Goal: Task Accomplishment & Management: Complete application form

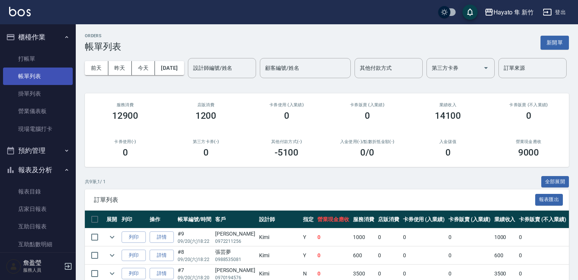
scroll to position [151, 0]
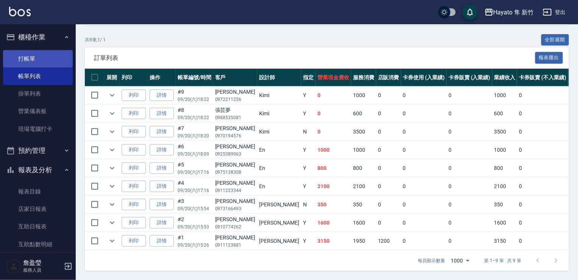
click at [42, 58] on link "打帳單" at bounding box center [38, 58] width 70 height 17
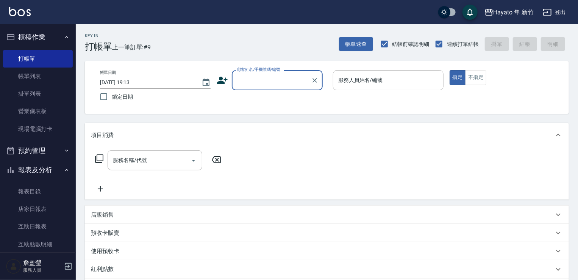
click at [262, 73] on div "顧客姓名/手機號碼/編號" at bounding box center [277, 80] width 91 height 20
click at [255, 100] on li "[PERSON_NAME]/0963072337/" at bounding box center [277, 99] width 91 height 12
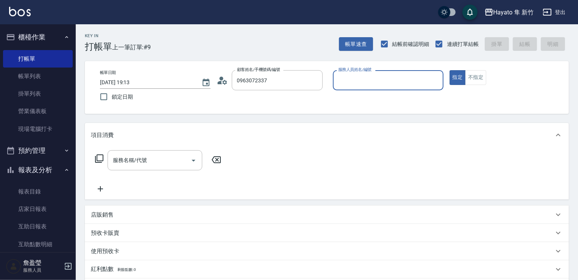
type input "[PERSON_NAME]/0963072337/"
type input "[PERSON_NAME](無代號)"
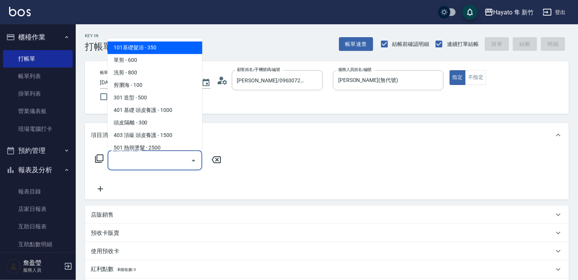
click at [171, 164] on input "服務名稱/代號" at bounding box center [149, 159] width 77 height 13
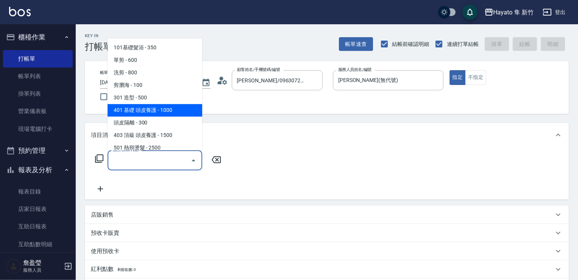
scroll to position [38, 0]
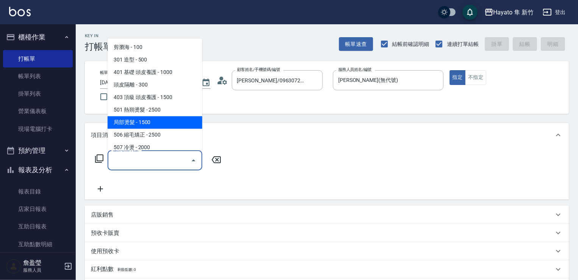
click at [133, 124] on span "局部燙髮 - 1500" at bounding box center [155, 122] width 95 height 12
type input "局部燙髮(502)"
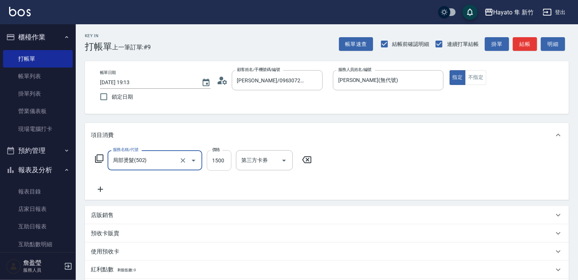
click at [228, 170] on input "1500" at bounding box center [219, 160] width 25 height 20
type input "1000"
click at [103, 187] on icon at bounding box center [100, 188] width 19 height 9
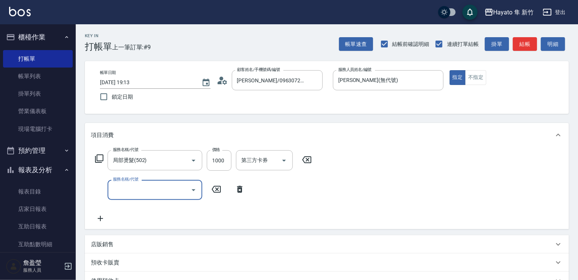
click at [195, 185] on icon "Open" at bounding box center [193, 189] width 9 height 9
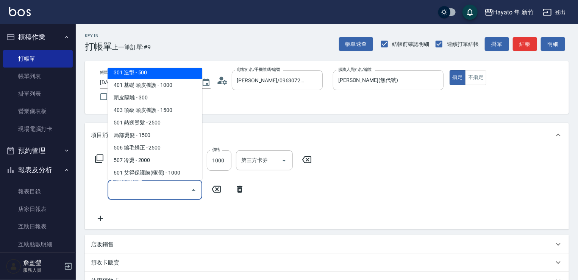
scroll to position [132, 0]
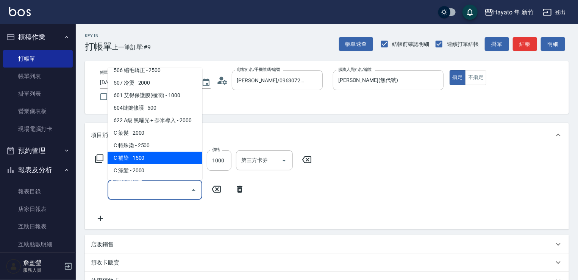
click at [159, 159] on span "C 補染 - 1500" at bounding box center [155, 157] width 95 height 12
type input "C 補染(704)"
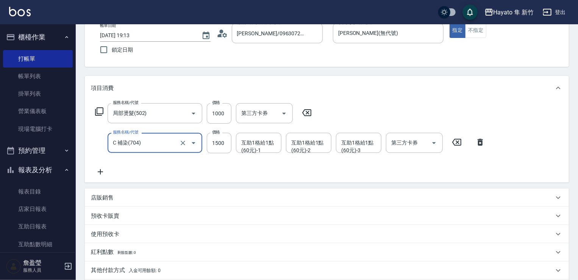
scroll to position [150, 0]
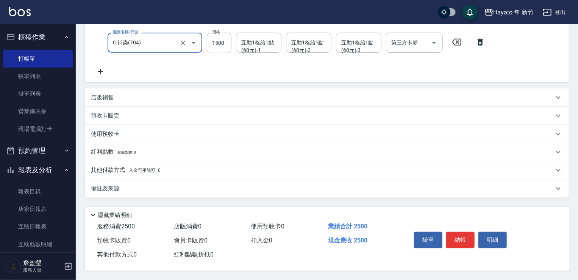
click at [104, 96] on p "店販銷售" at bounding box center [102, 98] width 23 height 8
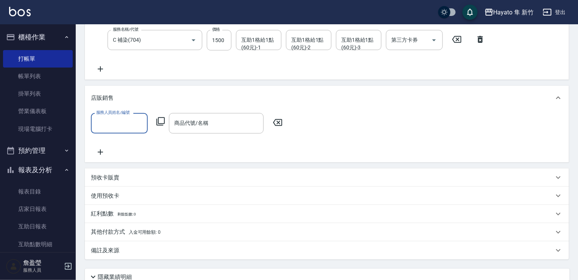
scroll to position [0, 0]
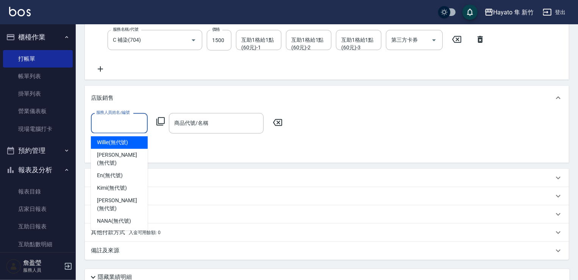
click at [112, 126] on input "服務人員姓名/編號" at bounding box center [119, 122] width 50 height 13
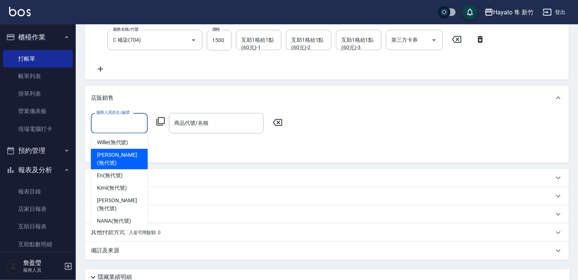
click at [109, 153] on span "[PERSON_NAME] (無代號)" at bounding box center [119, 159] width 45 height 16
type input "[PERSON_NAME](無代號)"
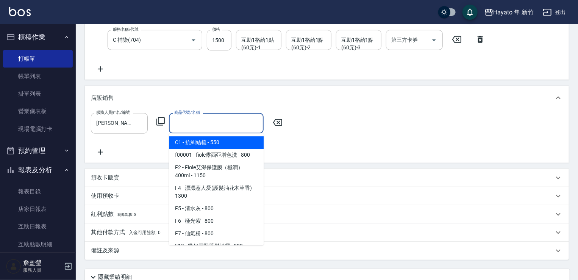
click at [214, 129] on input "商品代號/名稱" at bounding box center [216, 122] width 88 height 13
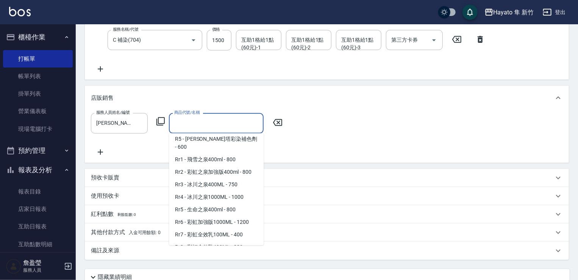
scroll to position [341, 0]
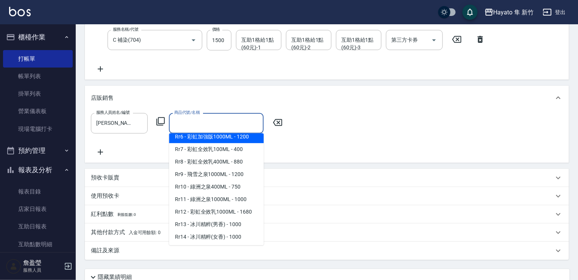
click at [238, 143] on span "Rr6 - 彩虹加強版1000ML - 1200" at bounding box center [216, 136] width 95 height 12
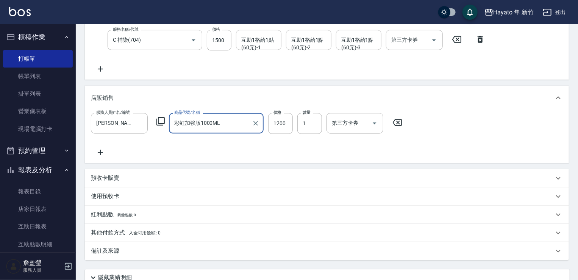
type input "彩虹加強版1000ML"
click at [297, 144] on div "服務人員姓名/編號 [PERSON_NAME](無代號) 服務人員姓名/編號 商品代號/名稱 彩虹加強版1000ML 商品代號/名稱 價格 1200 價格 數…" at bounding box center [327, 135] width 472 height 44
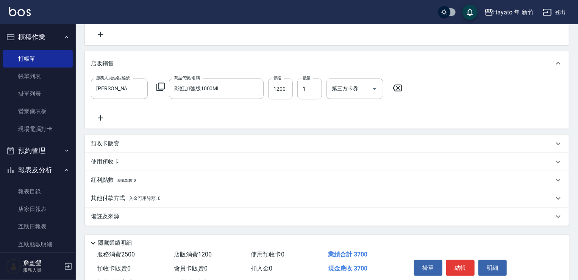
scroll to position [214, 0]
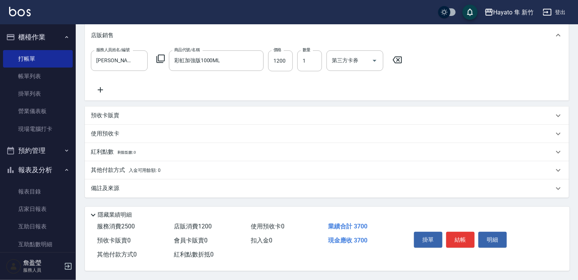
click at [116, 172] on div "其他付款方式 入金可用餘額: 0" at bounding box center [327, 170] width 484 height 18
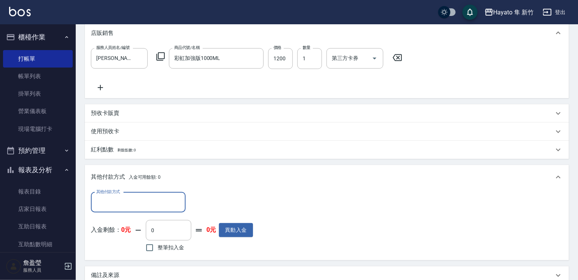
scroll to position [0, 0]
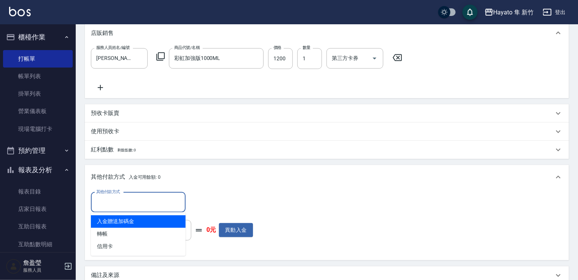
click at [124, 204] on input "其他付款方式" at bounding box center [138, 201] width 88 height 13
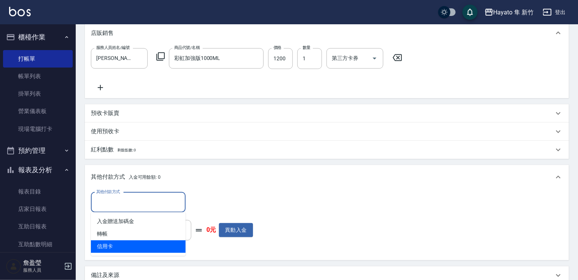
click at [114, 245] on span "信用卡" at bounding box center [138, 246] width 95 height 12
type input "信用卡"
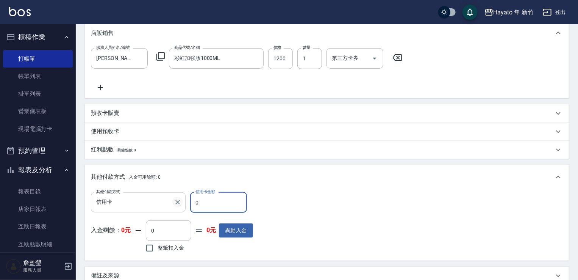
drag, startPoint x: 208, startPoint y: 203, endPoint x: 180, endPoint y: 203, distance: 27.6
click at [180, 203] on div "其他付款方式 信用卡 其他付款方式 信用卡金額 0 信用卡金額" at bounding box center [172, 202] width 162 height 20
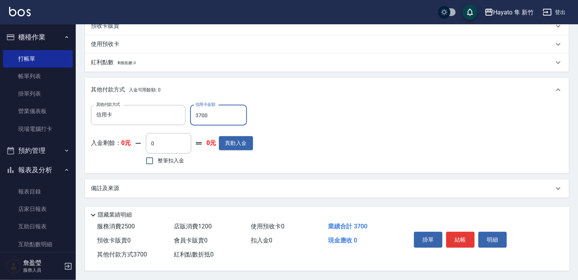
type input "3700"
click at [213, 185] on div "備註及來源" at bounding box center [322, 188] width 463 height 8
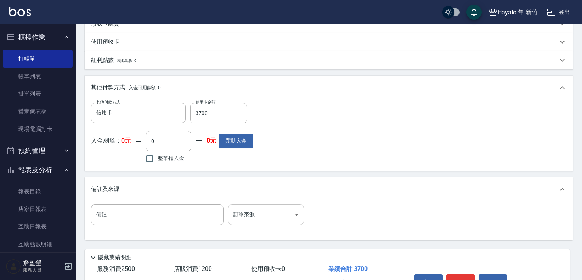
click at [278, 217] on body "Hayato 隼 新竹 登出 櫃檯作業 打帳單 帳單列表 掛單列表 營業儀表板 現場電腦打卡 預約管理 預約管理 報表及分析 報表目錄 店家日報表 互助日報表…" at bounding box center [291, 9] width 582 height 626
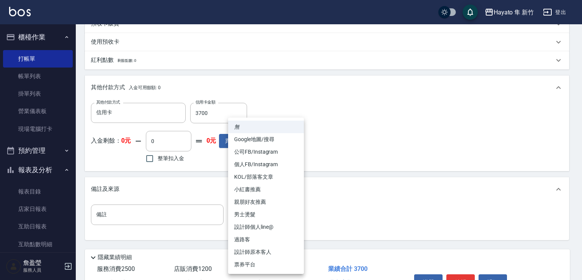
click at [272, 246] on li "設計師原本客人" at bounding box center [266, 251] width 76 height 12
type input "設計師原本客人"
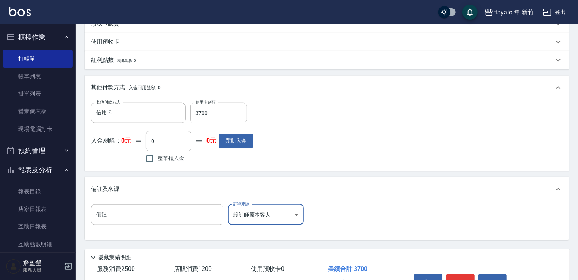
click at [377, 225] on div "備註 備註 訂單來源 設計師原本客人 設計師原本客人 訂單來源" at bounding box center [327, 219] width 472 height 30
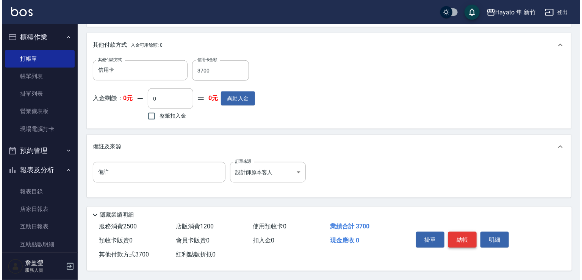
scroll to position [348, 0]
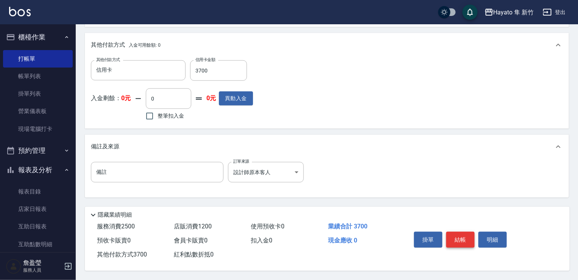
click at [459, 236] on button "結帳" at bounding box center [460, 239] width 28 height 16
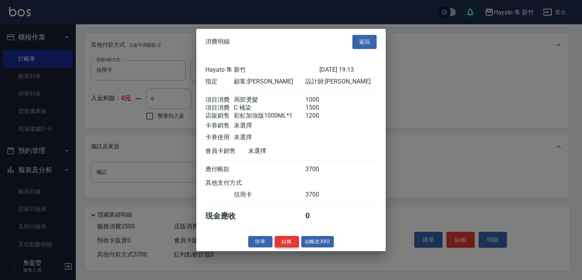
click at [292, 247] on button "結帳" at bounding box center [287, 241] width 24 height 12
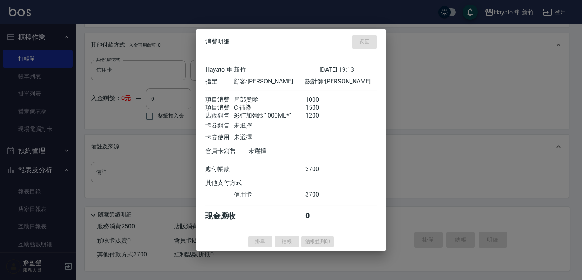
type input "[DATE] 19:14"
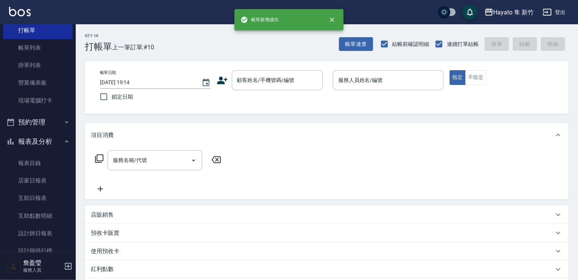
scroll to position [0, 0]
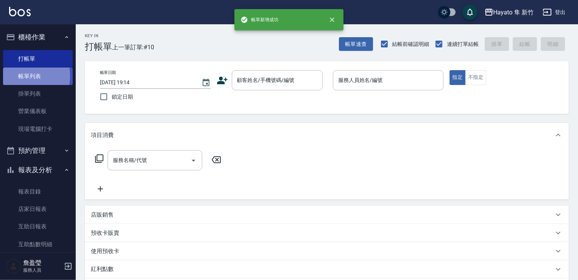
click at [12, 76] on link "帳單列表" at bounding box center [38, 75] width 70 height 17
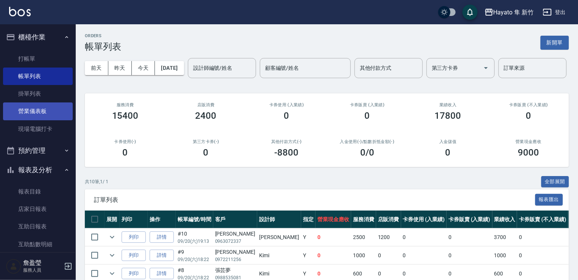
click at [33, 106] on link "營業儀表板" at bounding box center [38, 110] width 70 height 17
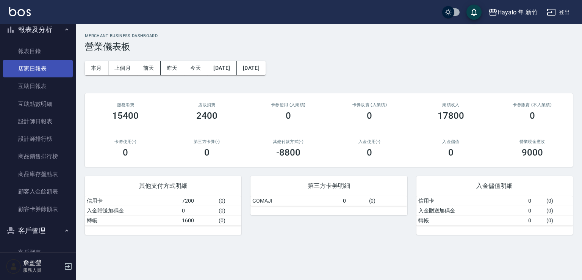
scroll to position [189, 0]
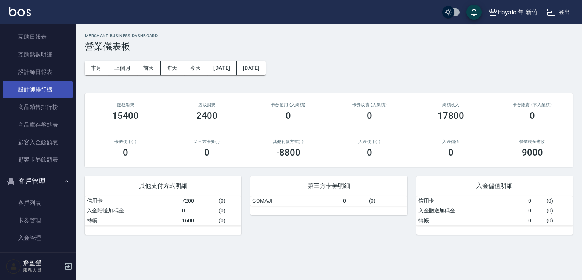
click at [42, 93] on link "設計師排行榜" at bounding box center [38, 89] width 70 height 17
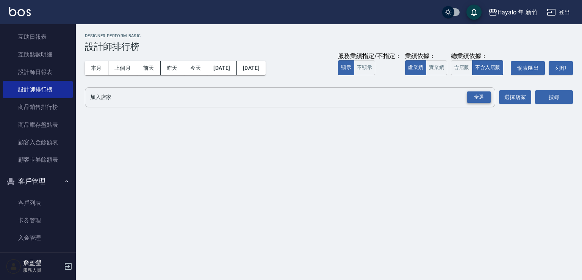
click at [476, 96] on div "全選" at bounding box center [479, 97] width 24 height 12
click at [560, 95] on button "搜尋" at bounding box center [554, 98] width 38 height 14
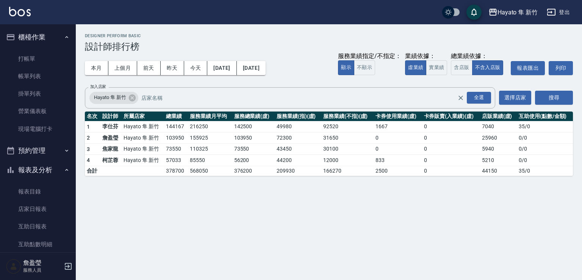
click at [26, 75] on link "帳單列表" at bounding box center [38, 75] width 70 height 17
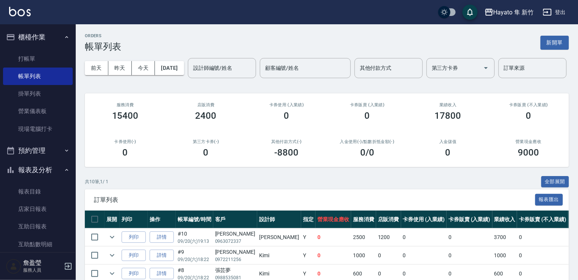
click at [24, 138] on ul "打帳單 帳單列表 掛單列表 營業儀表板 現場電腦打卡" at bounding box center [38, 94] width 70 height 94
click at [20, 125] on link "現場電腦打卡" at bounding box center [38, 128] width 70 height 17
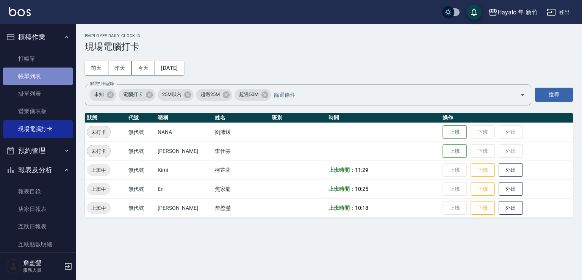
click at [59, 76] on link "帳單列表" at bounding box center [38, 75] width 70 height 17
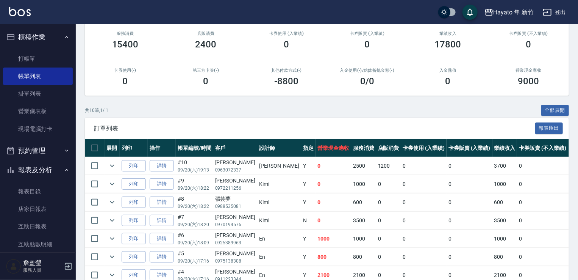
scroll to position [76, 0]
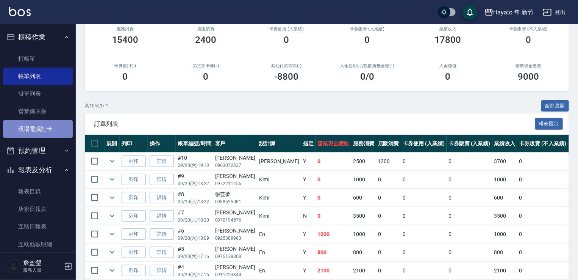
click at [65, 130] on link "現場電腦打卡" at bounding box center [38, 128] width 70 height 17
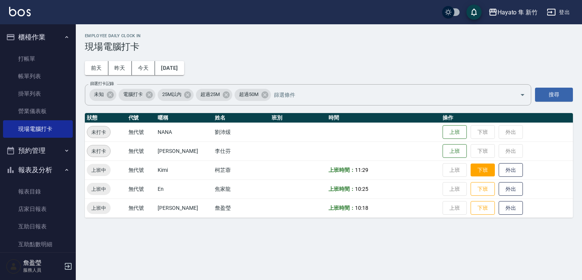
click at [472, 167] on button "下班" at bounding box center [482, 169] width 24 height 13
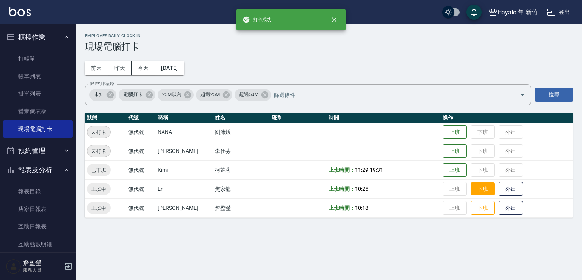
click at [470, 193] on button "下班" at bounding box center [482, 188] width 24 height 13
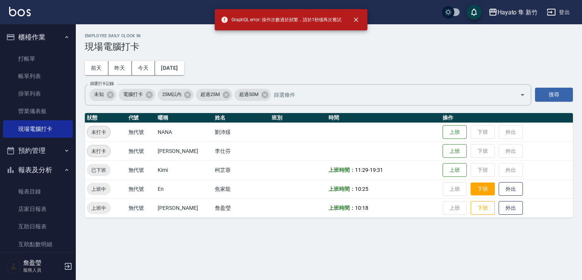
click at [478, 191] on button "下班" at bounding box center [482, 188] width 24 height 13
click at [470, 209] on button "下班" at bounding box center [482, 207] width 24 height 13
click at [476, 187] on button "下班" at bounding box center [482, 188] width 24 height 13
click at [474, 203] on button "下班" at bounding box center [482, 207] width 24 height 13
click at [476, 183] on button "下班" at bounding box center [482, 188] width 24 height 13
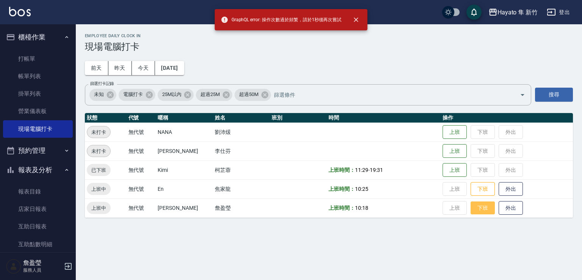
click at [476, 205] on button "下班" at bounding box center [482, 207] width 24 height 13
click at [477, 202] on button "下班" at bounding box center [482, 207] width 24 height 13
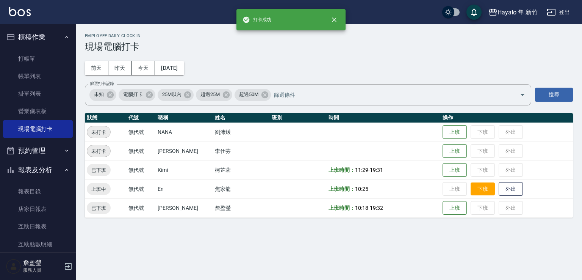
click at [482, 187] on button "下班" at bounding box center [482, 188] width 24 height 13
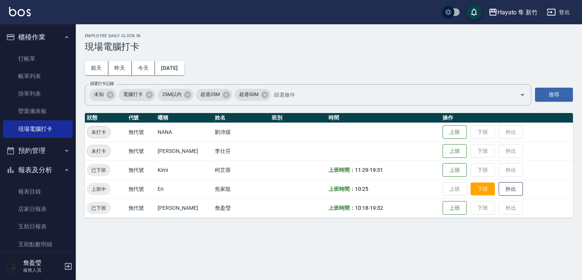
click at [482, 190] on button "下班" at bounding box center [482, 188] width 24 height 13
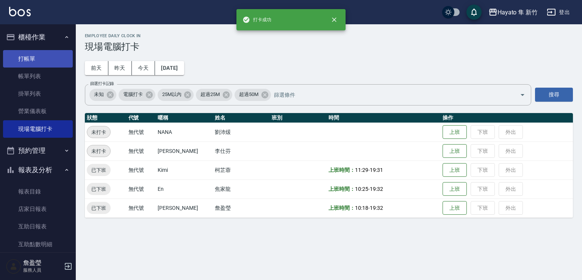
click at [37, 56] on link "打帳單" at bounding box center [38, 58] width 70 height 17
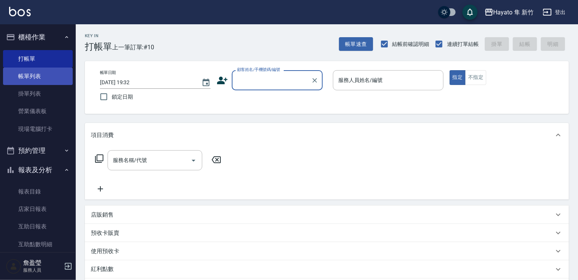
click at [51, 78] on link "帳單列表" at bounding box center [38, 75] width 70 height 17
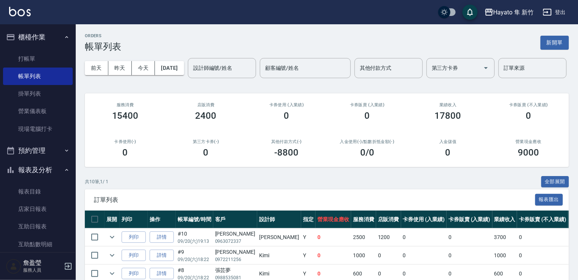
scroll to position [38, 0]
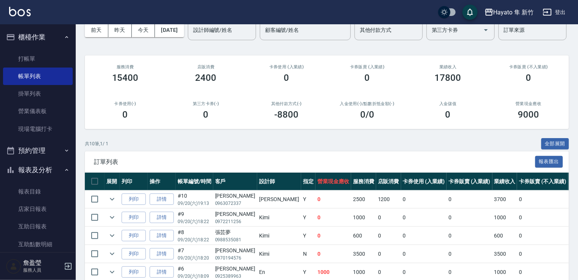
click at [186, 150] on div "共 10 筆, 1 / 1 全部展開" at bounding box center [327, 144] width 484 height 12
